Goal: Information Seeking & Learning: Learn about a topic

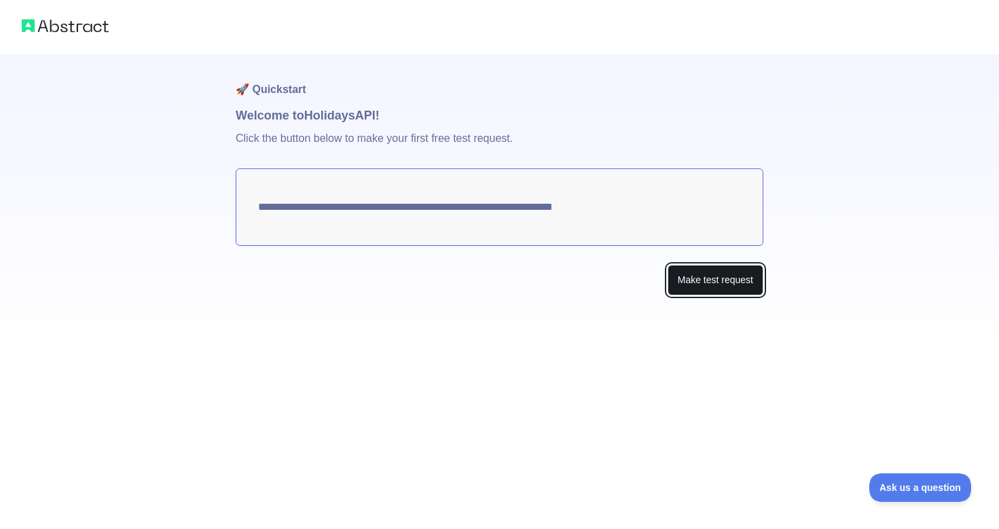
click at [681, 282] on button "Make test request" at bounding box center [715, 280] width 96 height 31
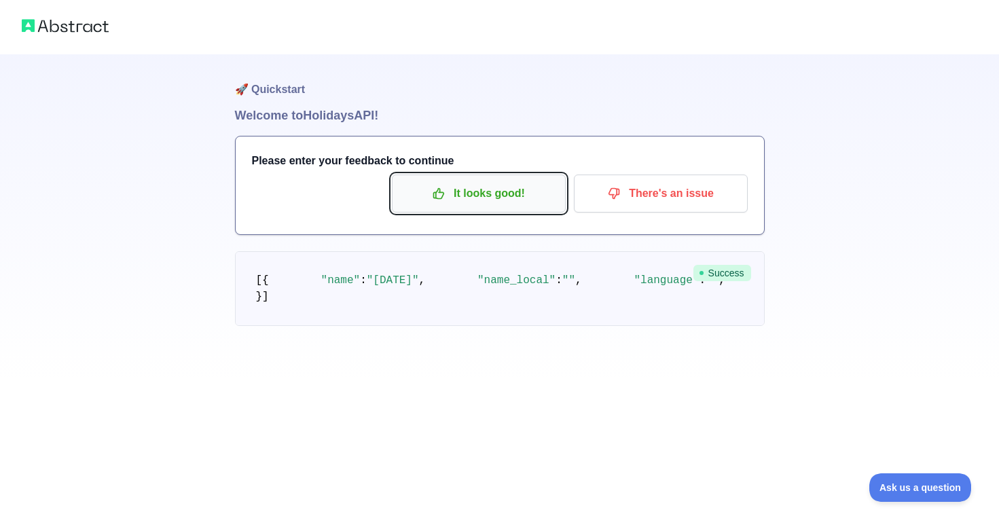
click at [450, 197] on p "It looks good!" at bounding box center [478, 193] width 153 height 23
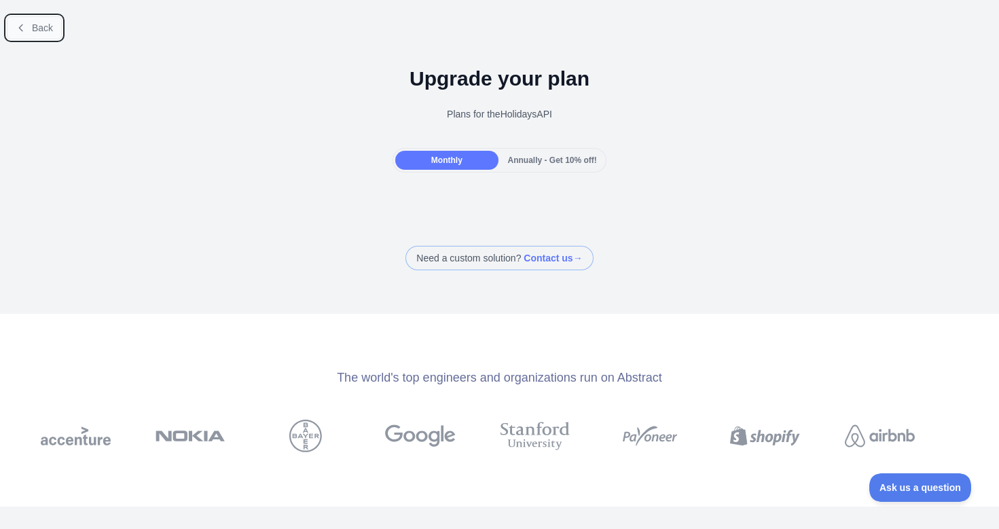
click at [57, 32] on button "Back" at bounding box center [34, 27] width 55 height 23
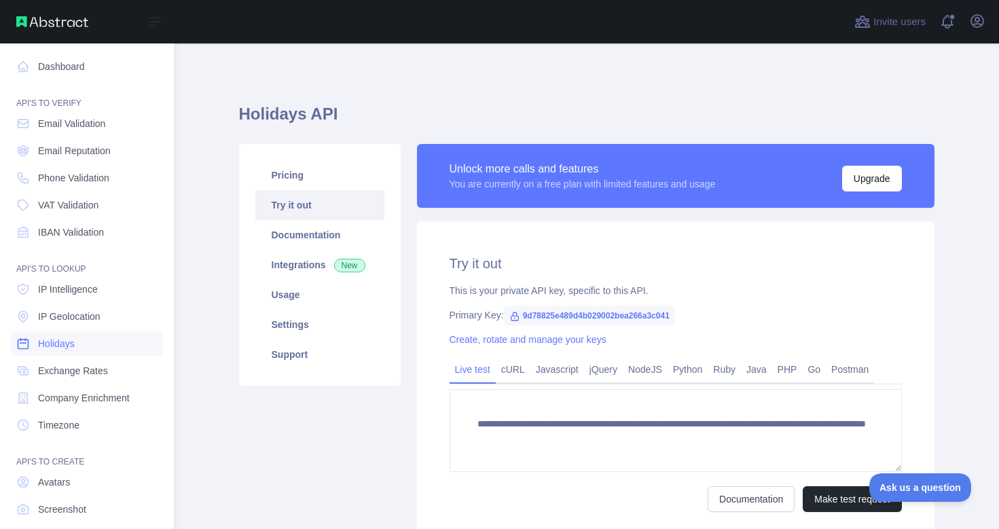
click at [80, 344] on link "Holidays" at bounding box center [87, 343] width 152 height 24
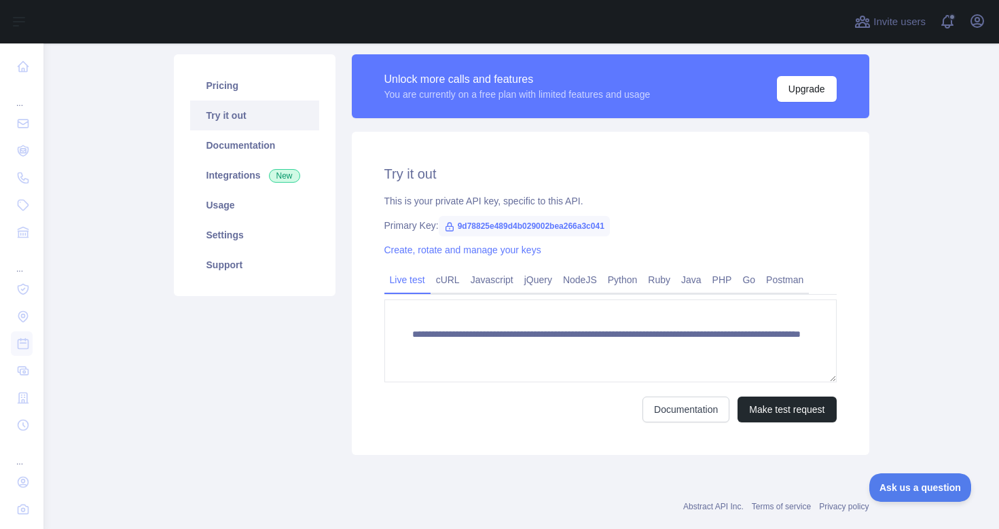
scroll to position [90, 0]
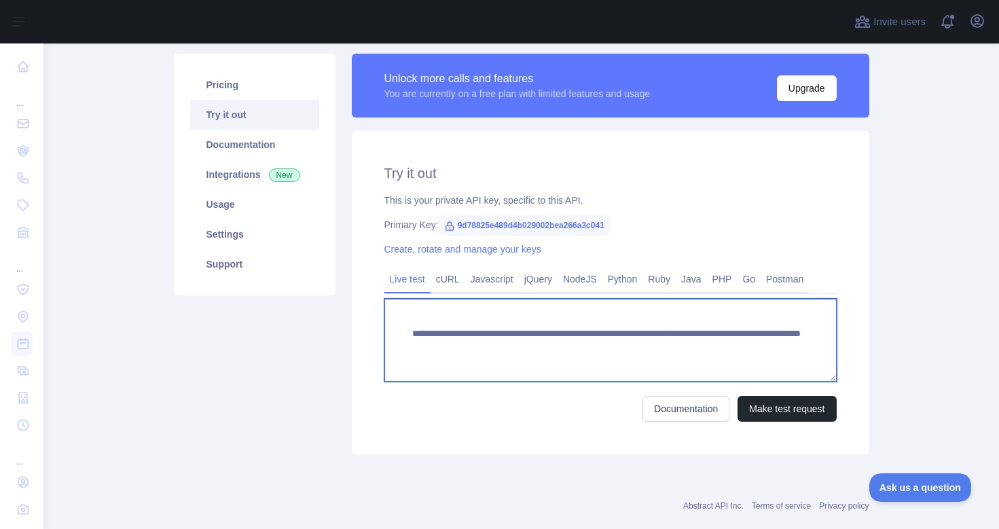
drag, startPoint x: 466, startPoint y: 361, endPoint x: 398, endPoint y: 335, distance: 72.6
click at [398, 335] on textarea "**********" at bounding box center [610, 340] width 452 height 83
